Goal: Task Accomplishment & Management: Use online tool/utility

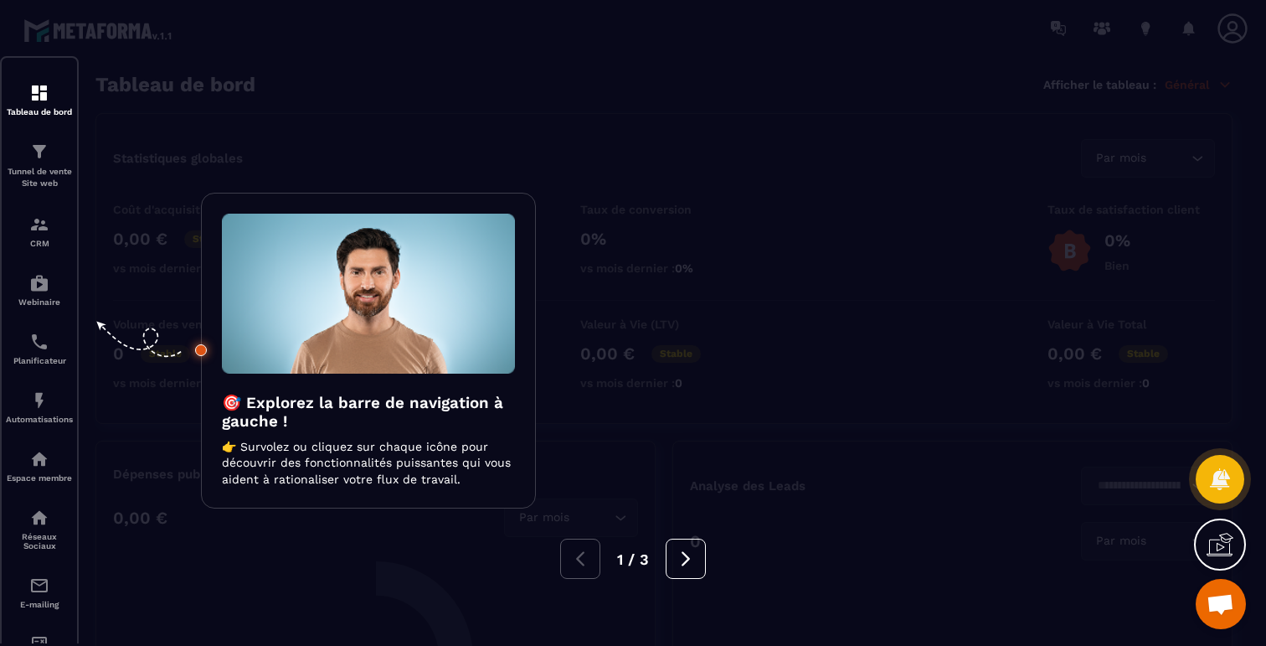
scroll to position [1372, 0]
click at [429, 143] on div at bounding box center [633, 323] width 1266 height 646
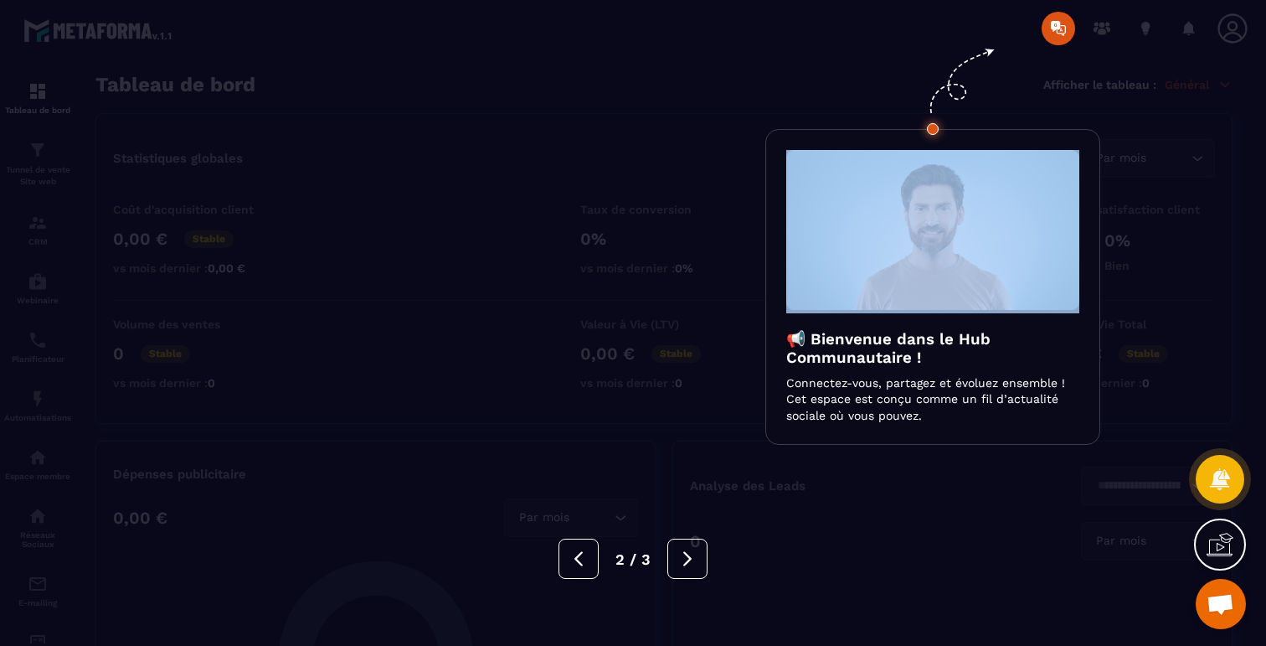
click at [429, 143] on div at bounding box center [633, 323] width 1266 height 646
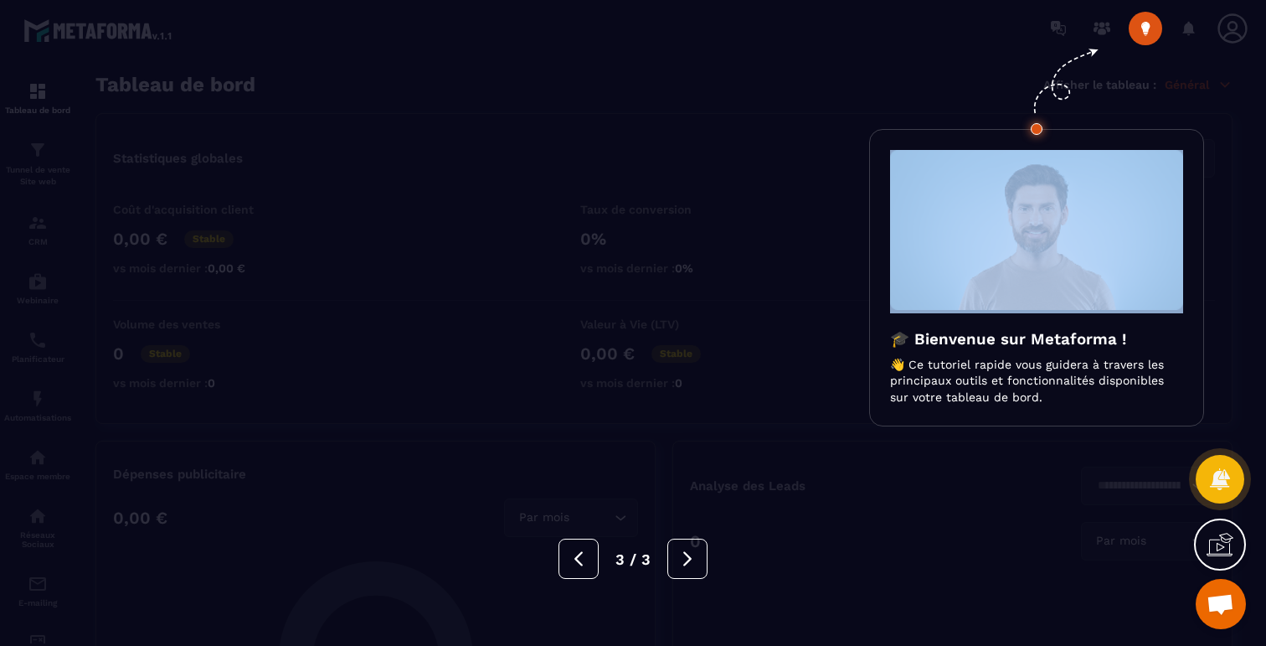
click at [429, 143] on div at bounding box center [633, 323] width 1266 height 646
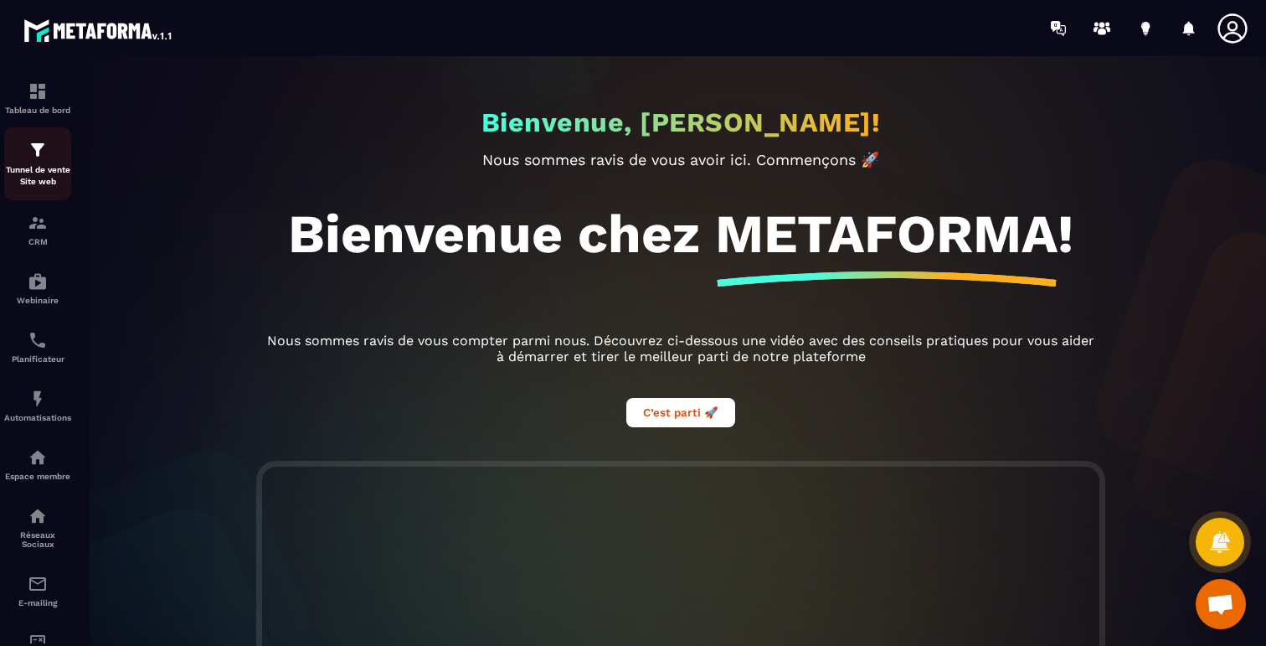
click at [44, 152] on img at bounding box center [38, 150] width 20 height 20
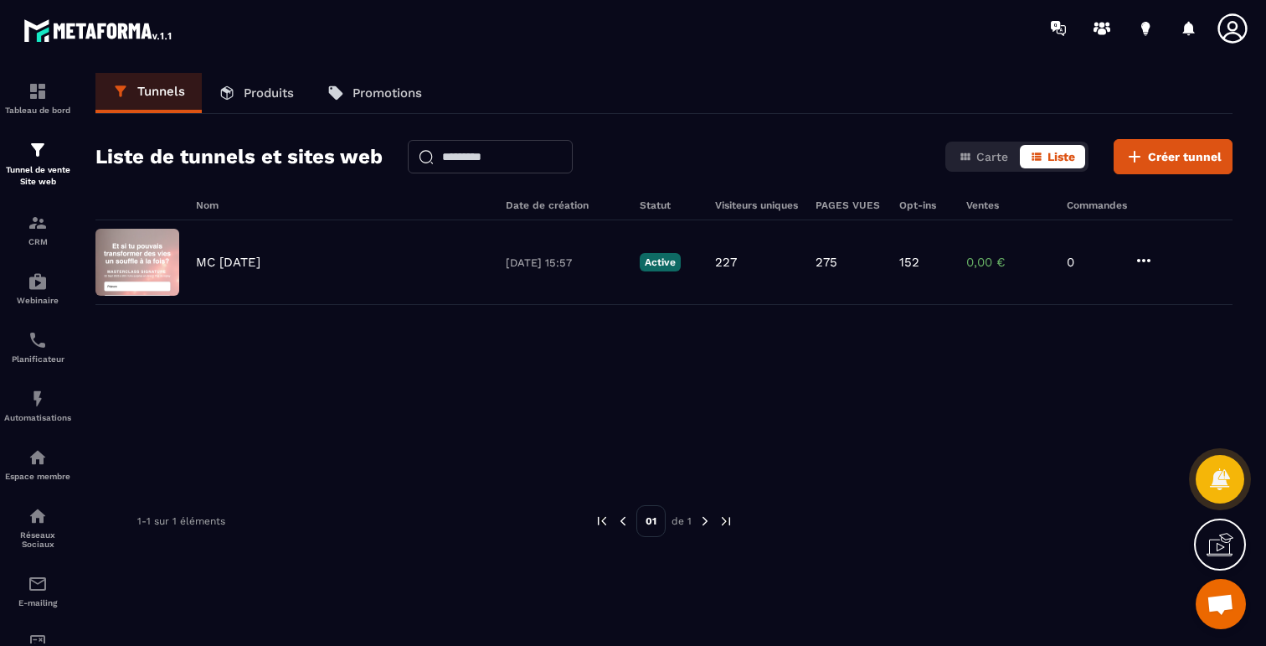
click at [259, 82] on link "Produits" at bounding box center [256, 93] width 109 height 40
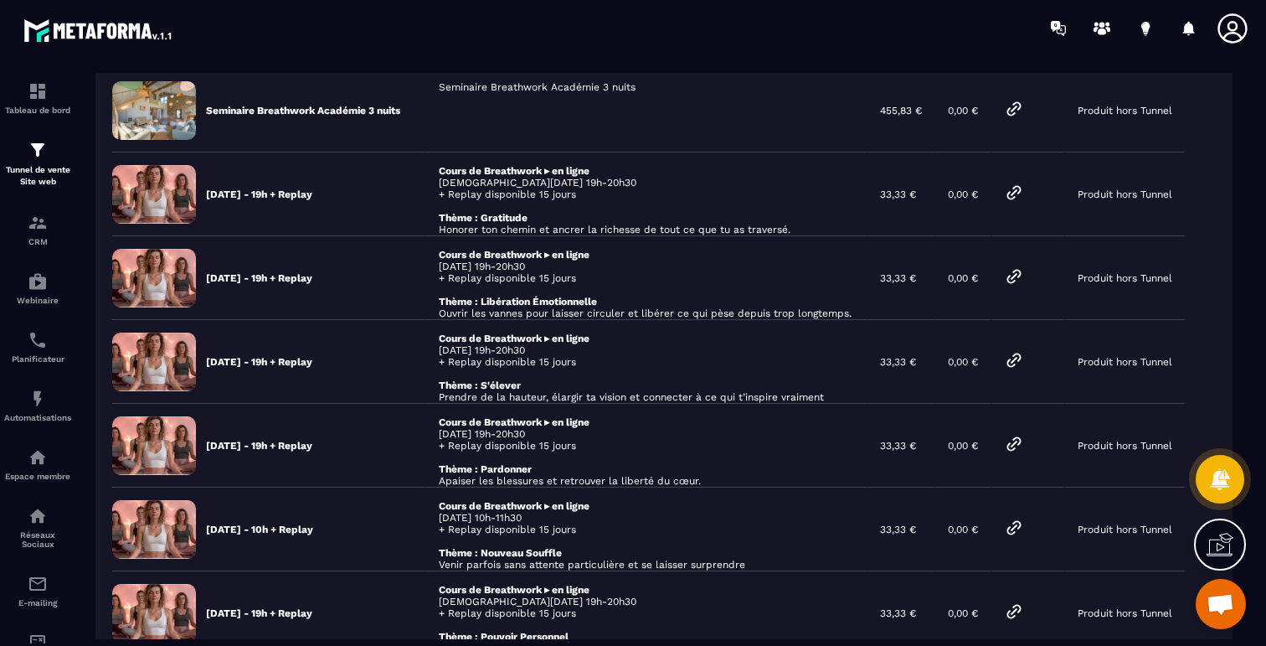
scroll to position [593, 0]
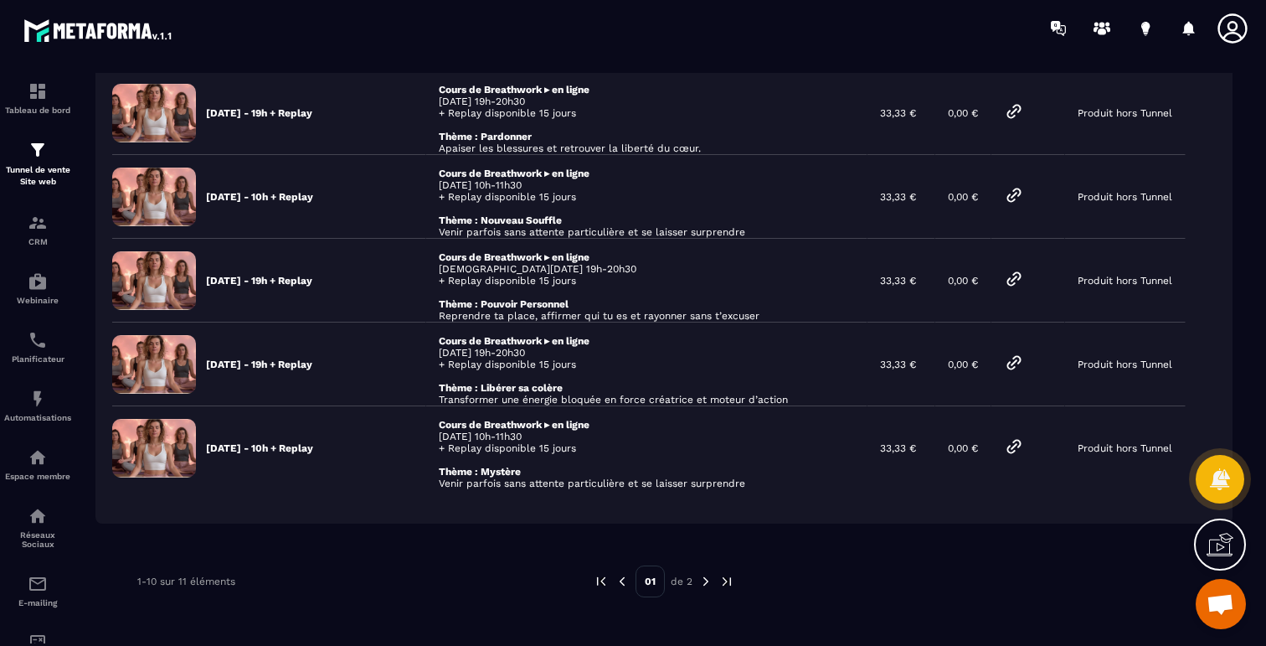
click at [710, 584] on img at bounding box center [705, 581] width 15 height 15
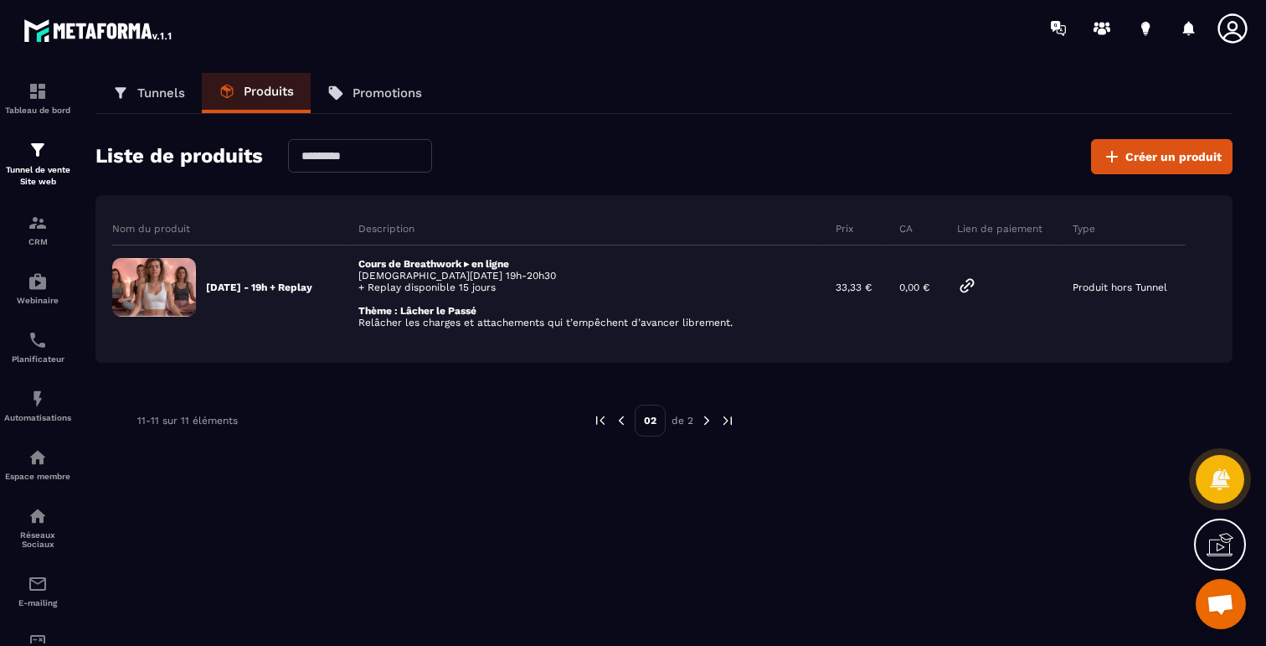
scroll to position [0, 0]
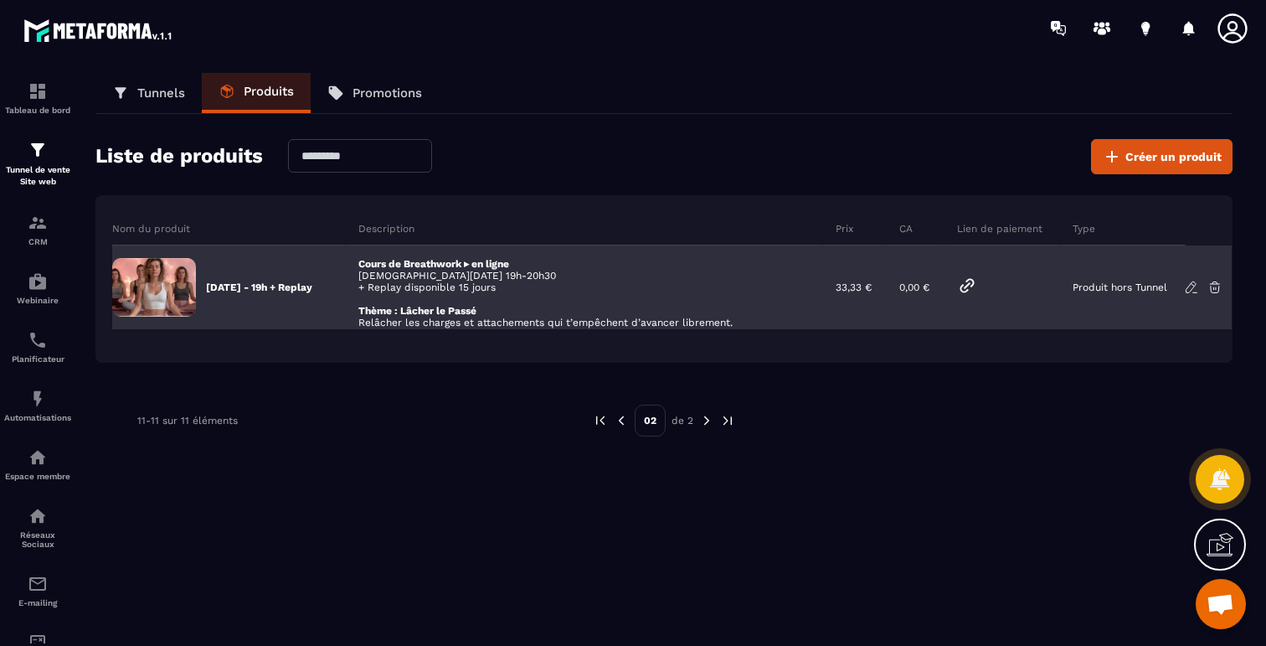
click at [434, 260] on div "Cours de Breathwork ▸ en ligne [DATE] 19h-20h30 + Replay disponible 15 jours Th…" at bounding box center [584, 287] width 477 height 84
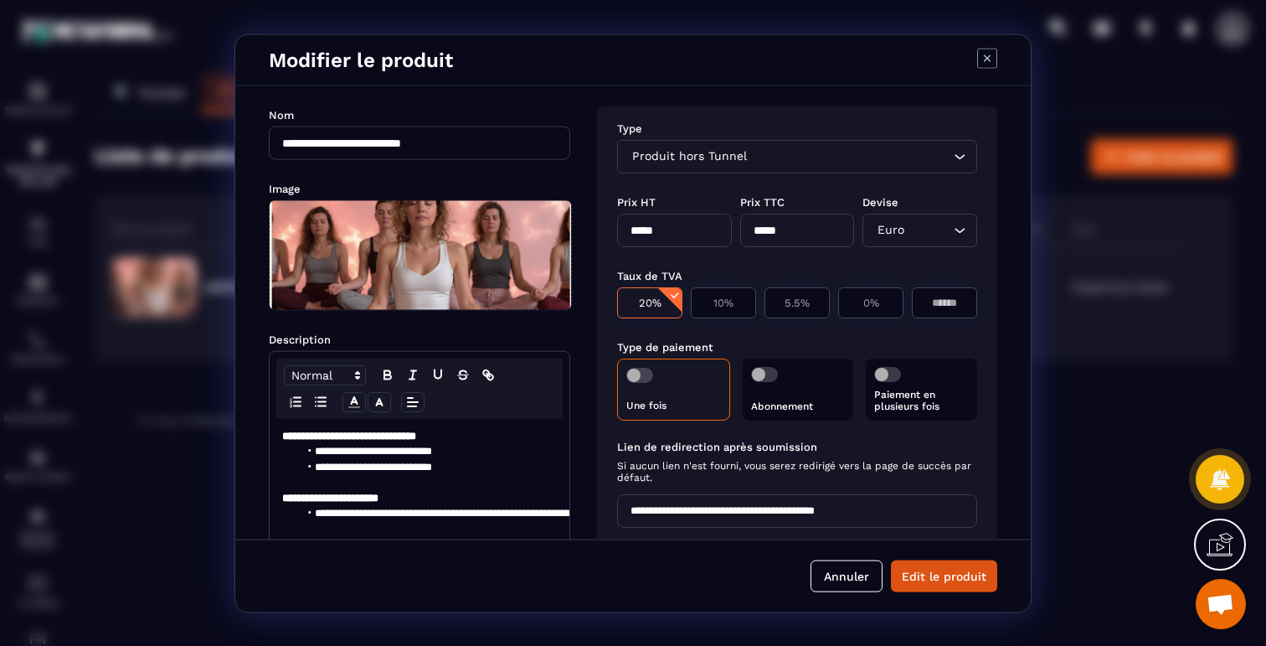
click at [993, 60] on icon "Modal window" at bounding box center [987, 58] width 20 height 20
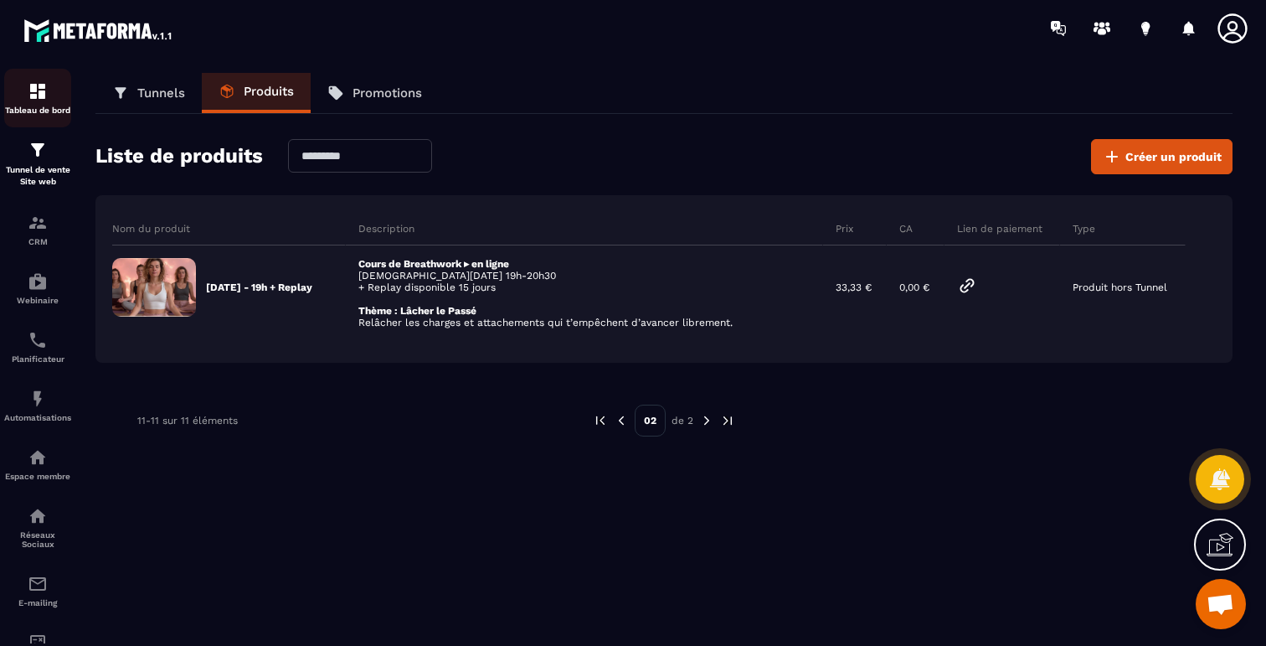
click at [51, 110] on p "Tableau de bord" at bounding box center [37, 110] width 67 height 9
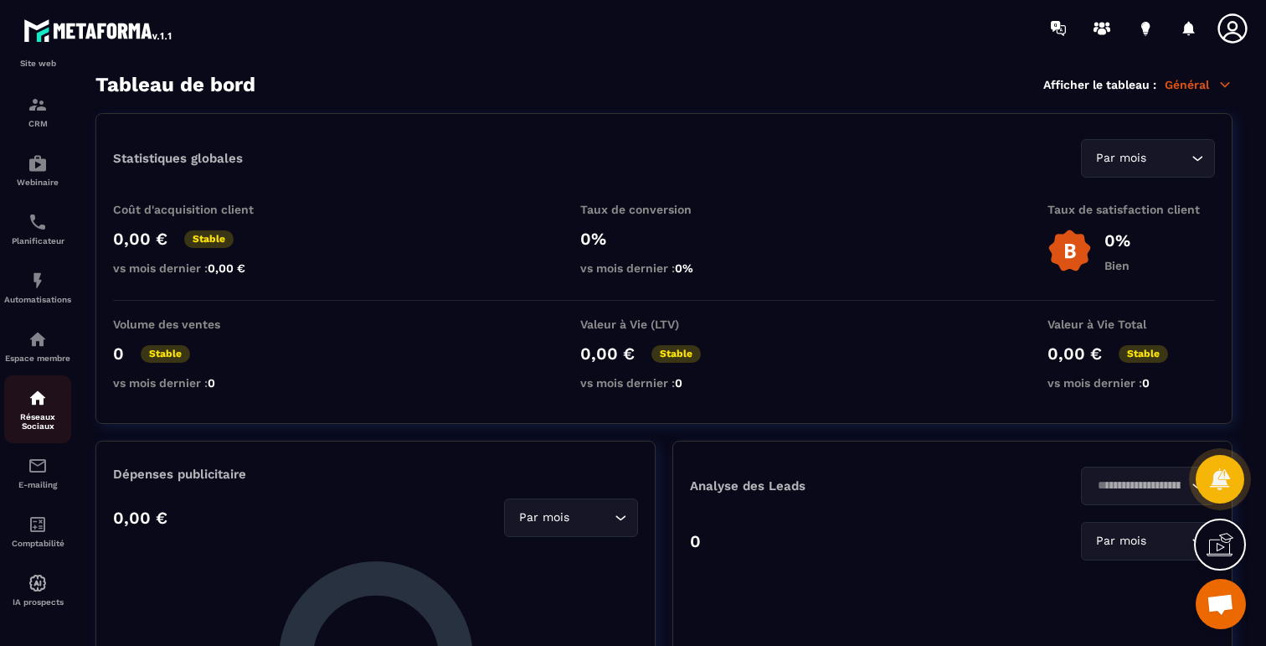
scroll to position [128, 0]
click at [28, 274] on img at bounding box center [38, 280] width 20 height 20
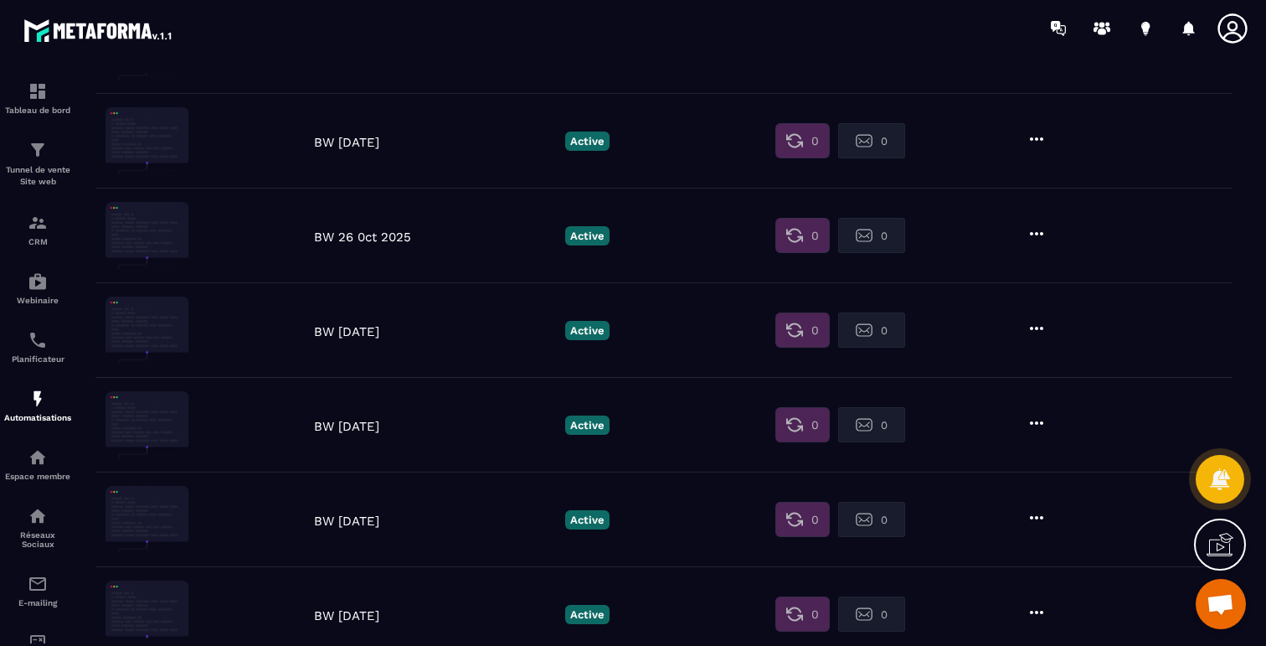
scroll to position [584, 0]
